Goal: Task Accomplishment & Management: Manage account settings

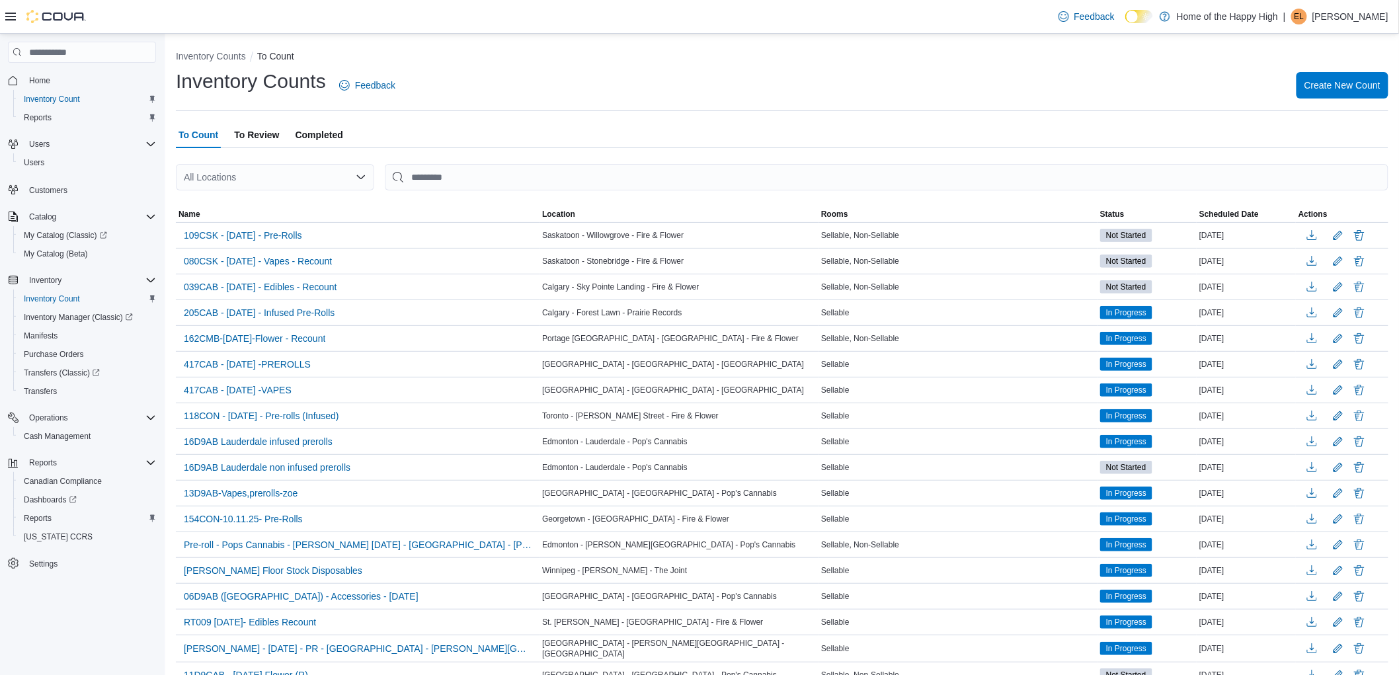
click at [262, 134] on span "To Review" at bounding box center [256, 135] width 45 height 26
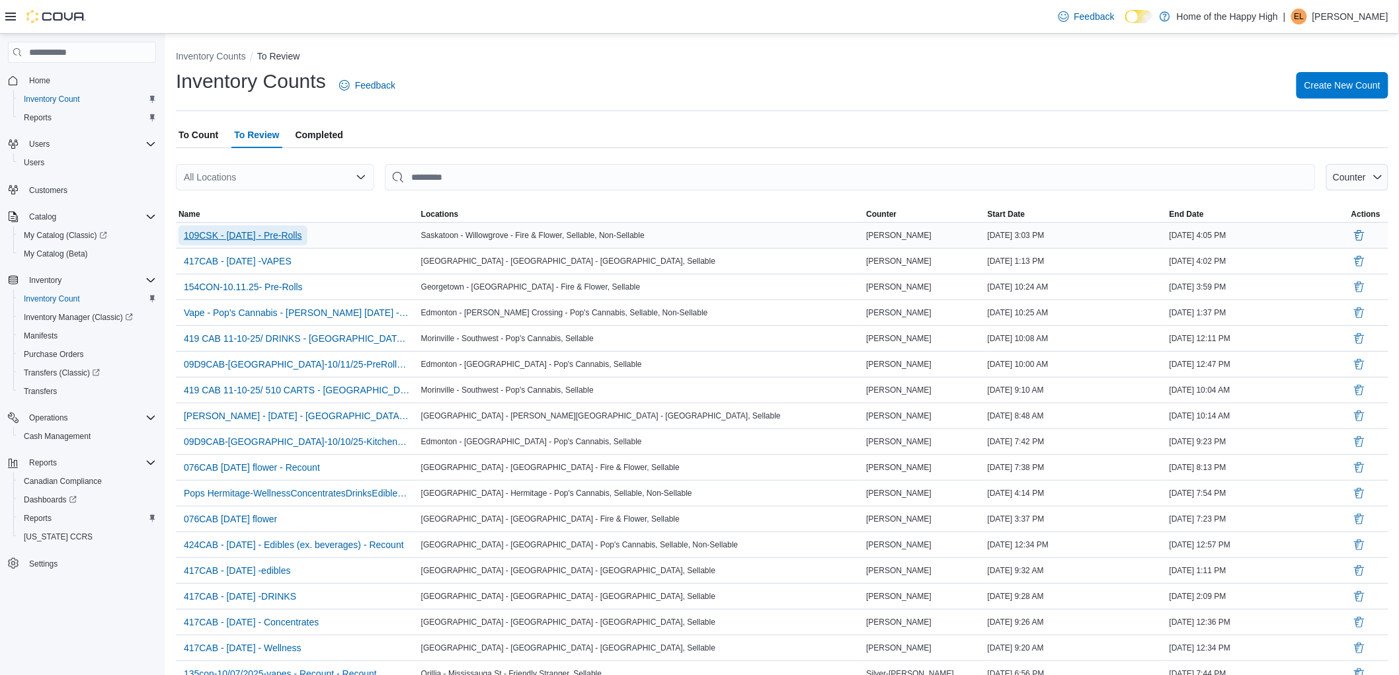
click at [258, 240] on span "109CSK - [DATE] - Pre-Rolls" at bounding box center [243, 235] width 118 height 13
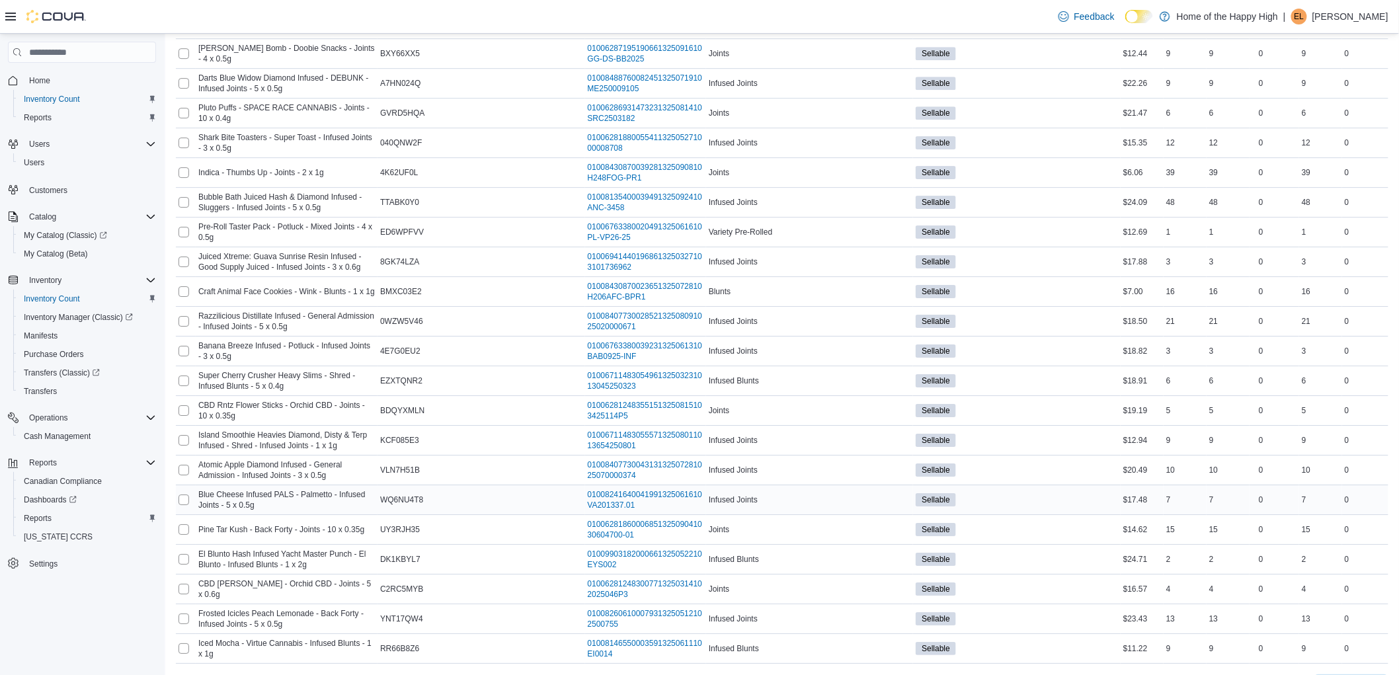
scroll to position [3858, 0]
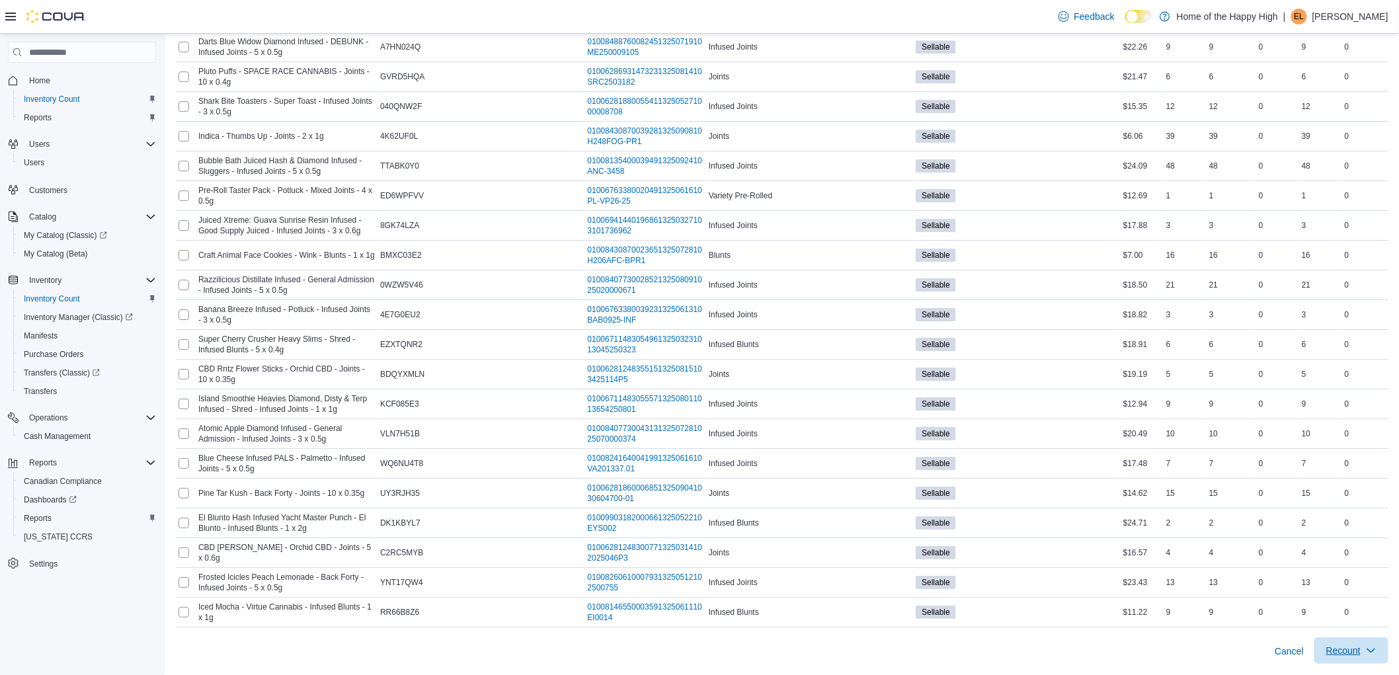
click at [1353, 640] on span "Recount" at bounding box center [1351, 650] width 58 height 26
click at [1338, 623] on span "Recount all with differences" at bounding box center [1326, 629] width 113 height 13
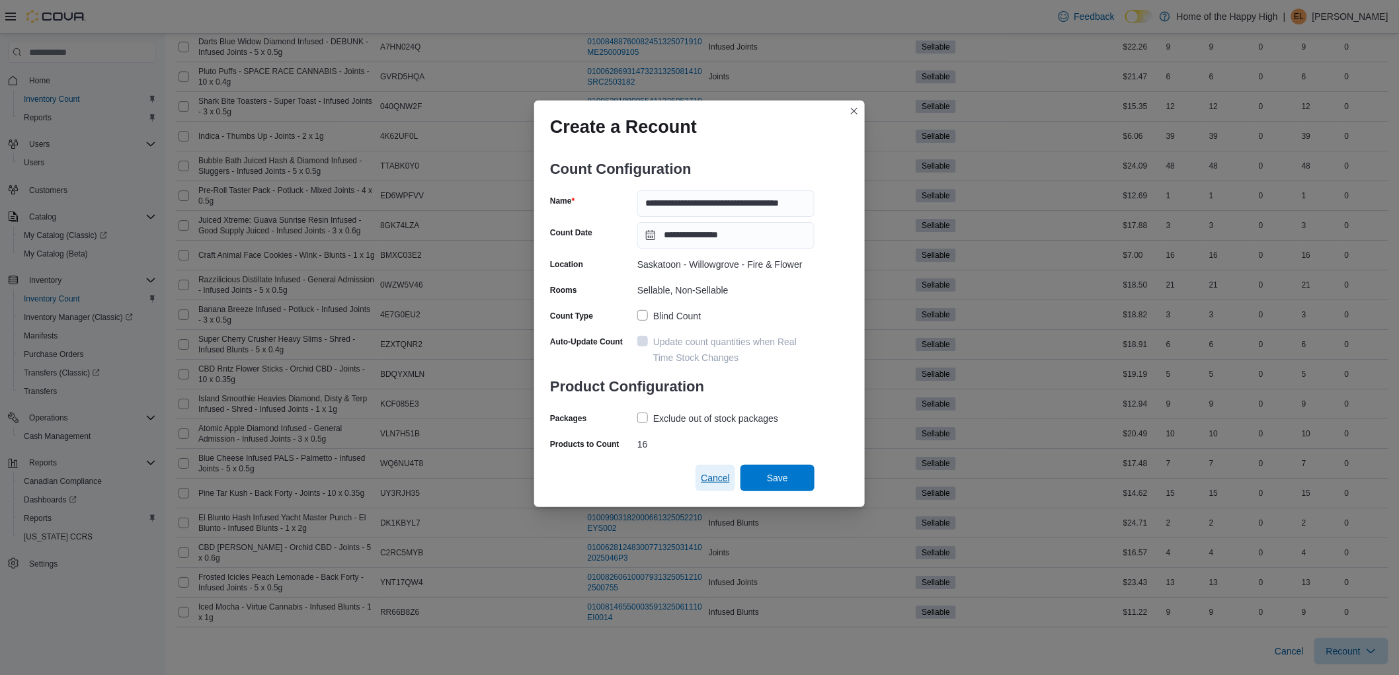
click at [725, 477] on span "Cancel" at bounding box center [715, 477] width 29 height 13
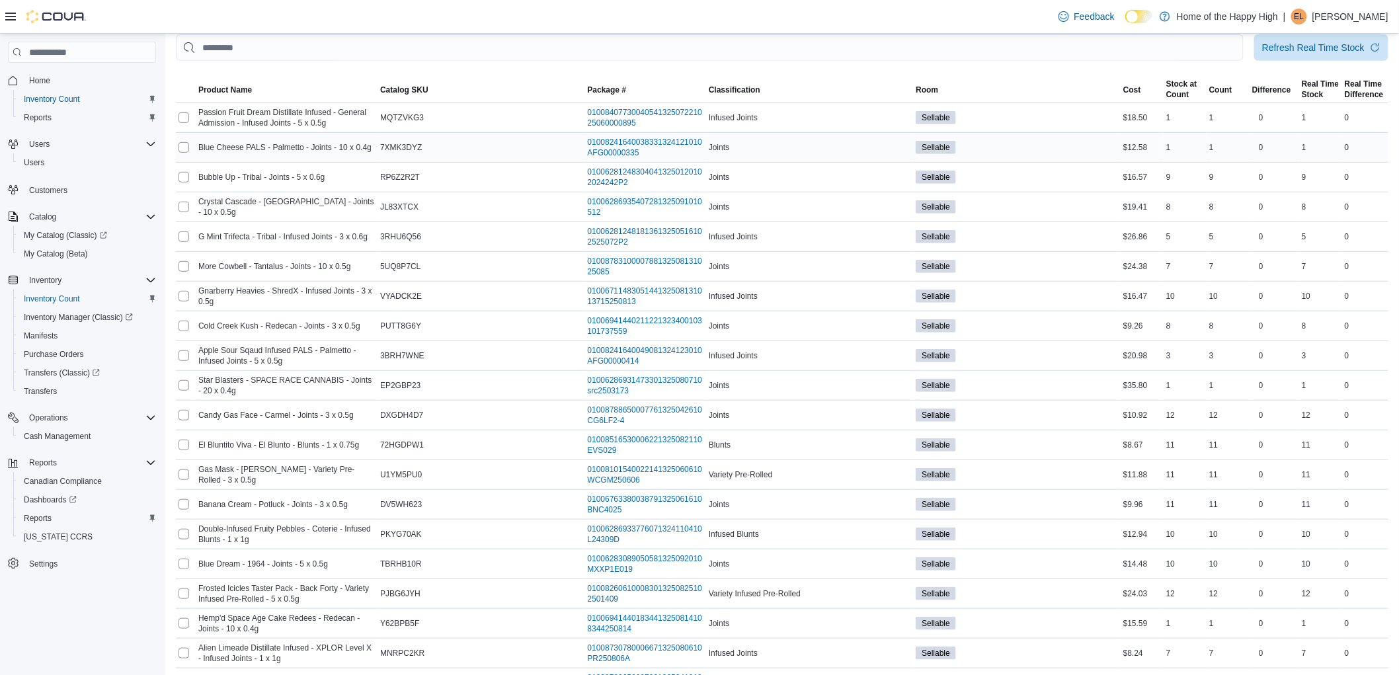
scroll to position [0, 0]
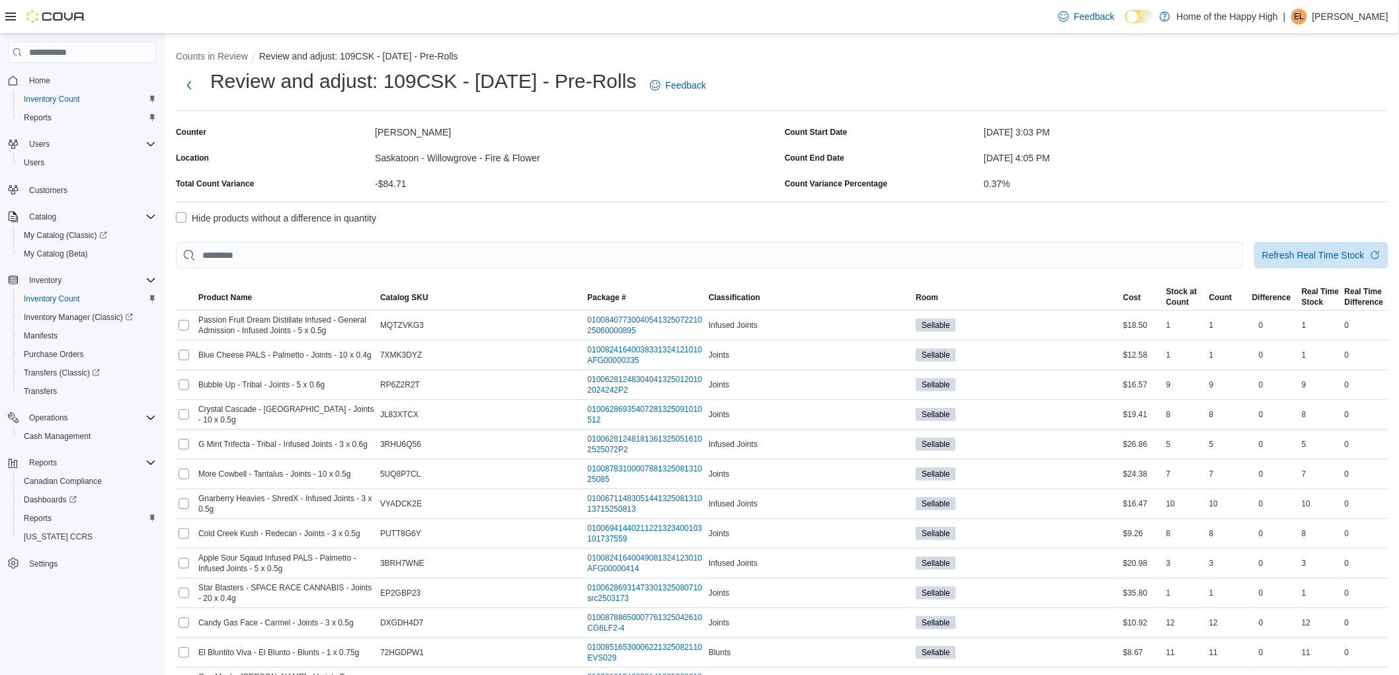
click at [1372, 22] on p "[PERSON_NAME]" at bounding box center [1350, 17] width 76 height 16
click at [1314, 123] on button "Sign Out" at bounding box center [1323, 130] width 122 height 21
